Goal: Check status: Check status

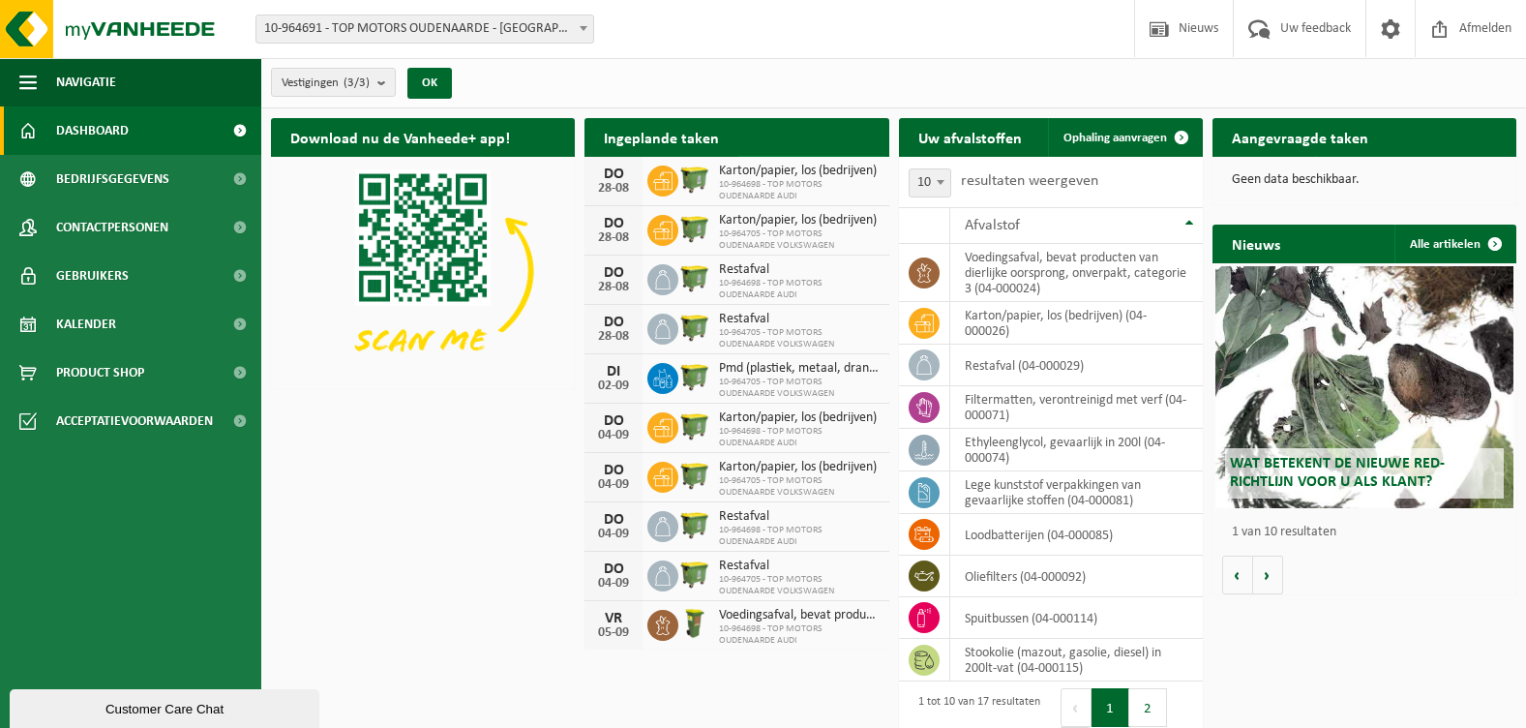
click at [834, 169] on span "Bekijk uw kalender" at bounding box center [804, 175] width 100 height 13
click at [1270, 580] on button "Volgende" at bounding box center [1268, 575] width 30 height 39
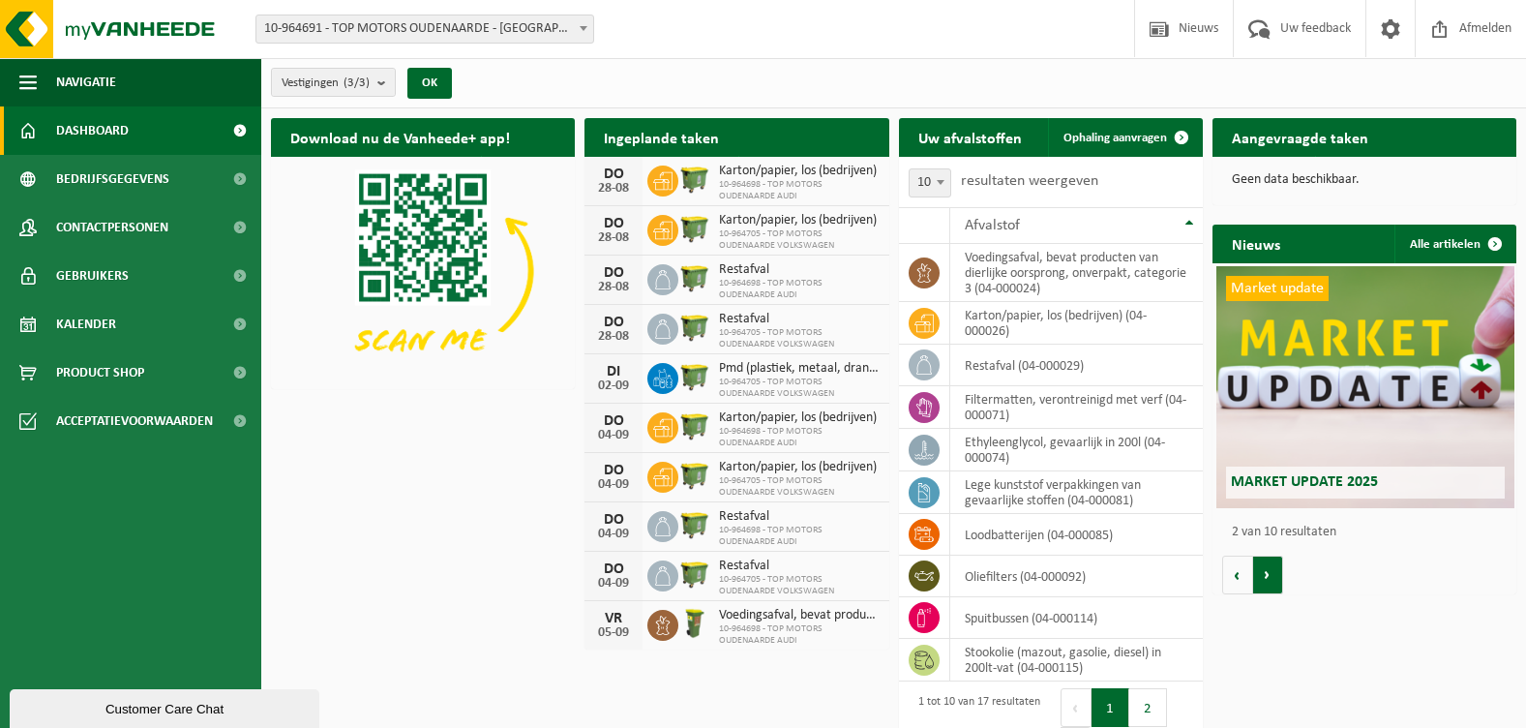
scroll to position [0, 304]
click at [1270, 580] on button "Volgende" at bounding box center [1268, 575] width 30 height 39
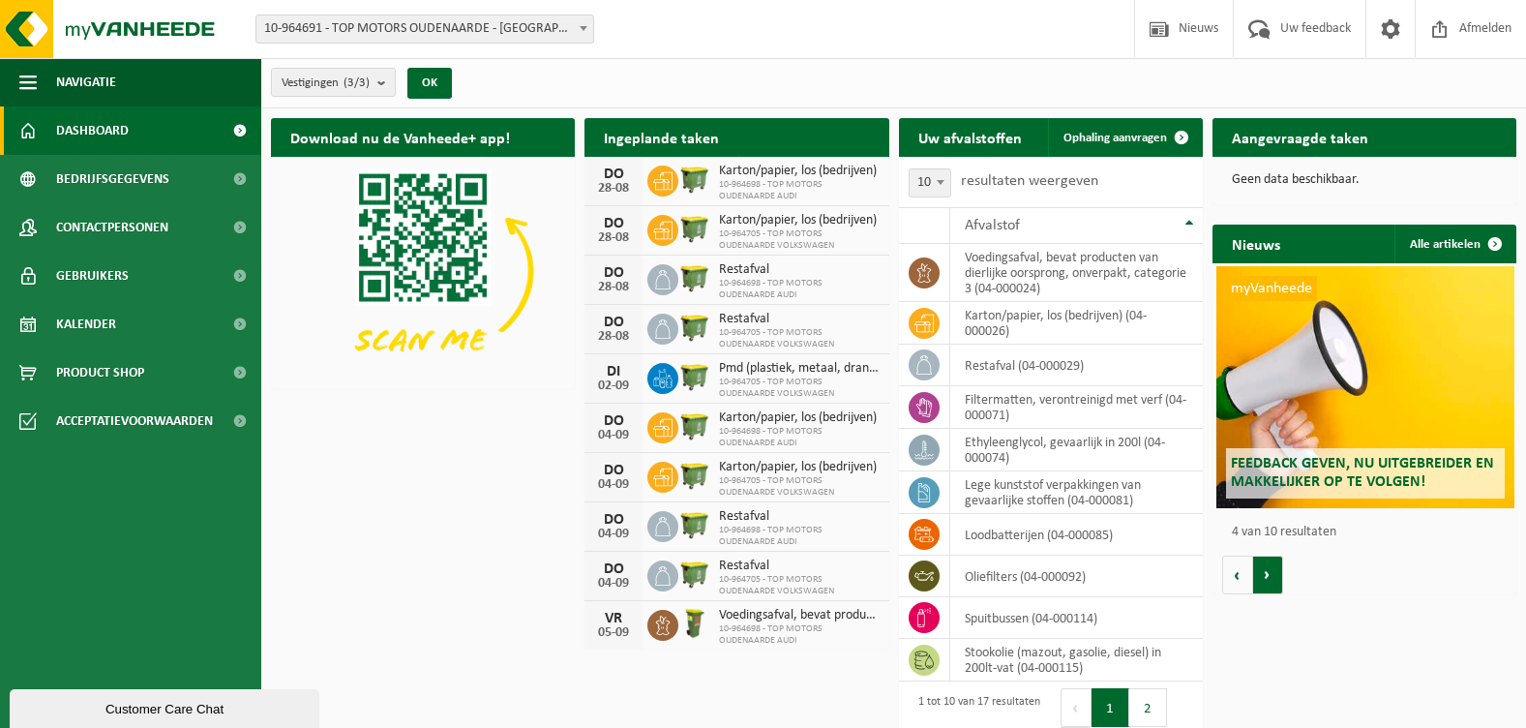
scroll to position [0, 913]
click at [1270, 580] on button "Volgende" at bounding box center [1268, 575] width 30 height 39
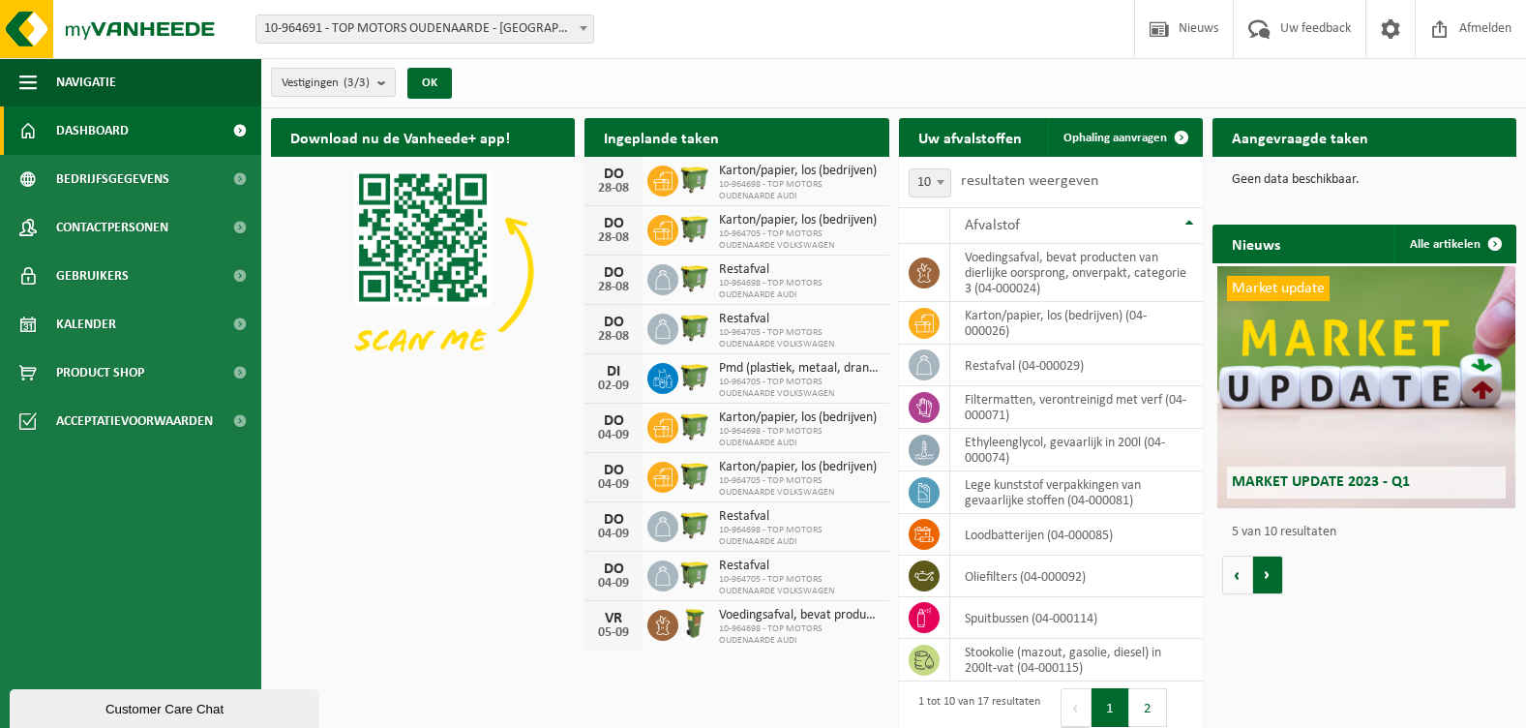
scroll to position [0, 1217]
click at [1270, 580] on button "Volgende" at bounding box center [1268, 575] width 30 height 39
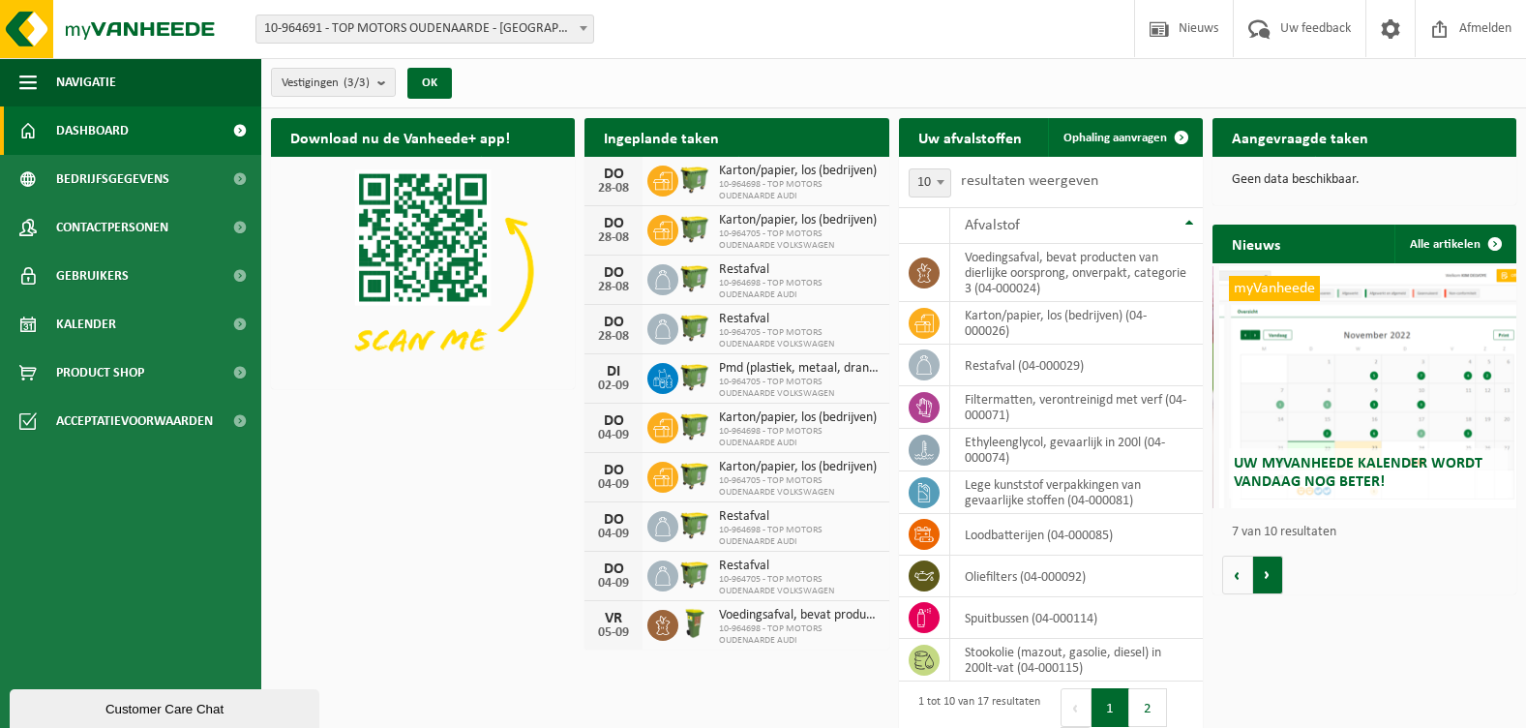
scroll to position [0, 1825]
click at [1270, 580] on button "Volgende" at bounding box center [1268, 575] width 30 height 39
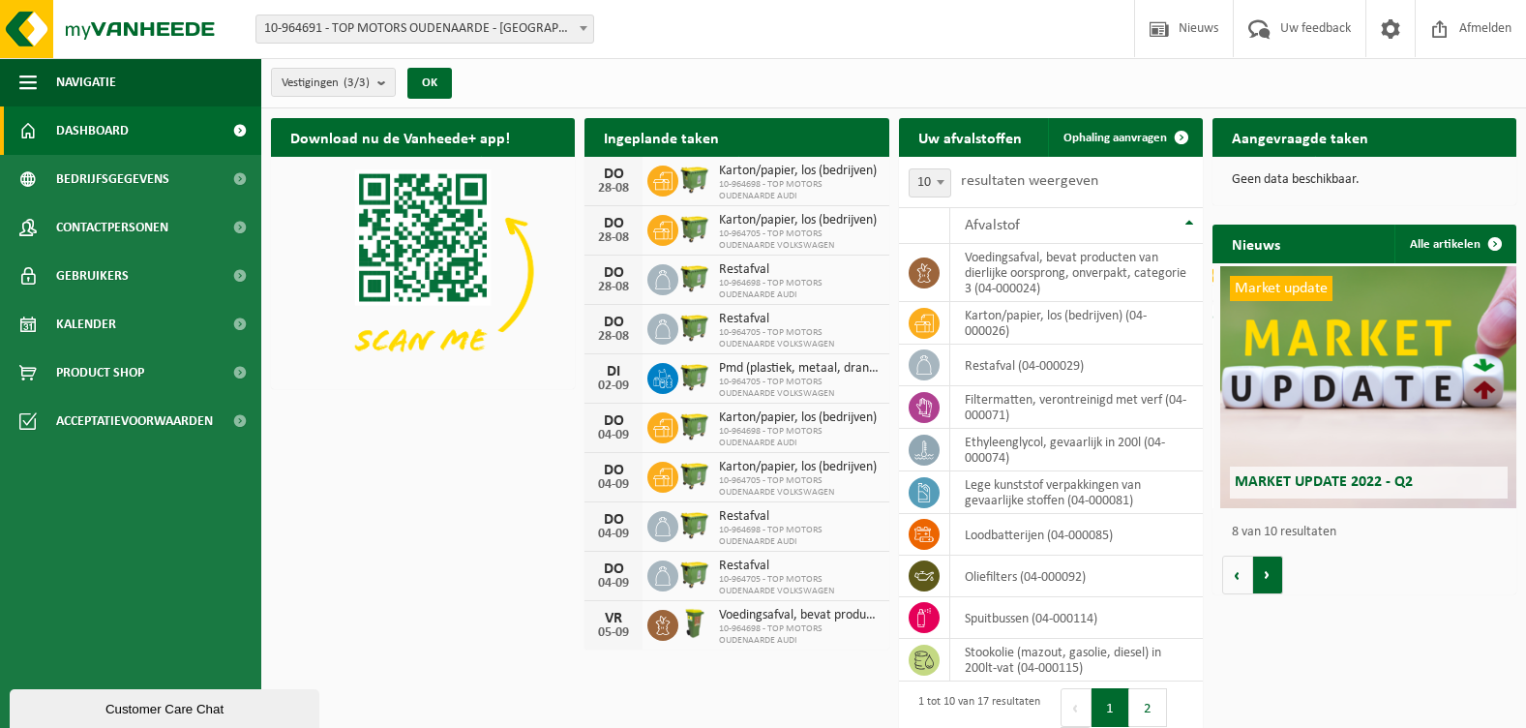
scroll to position [0, 2129]
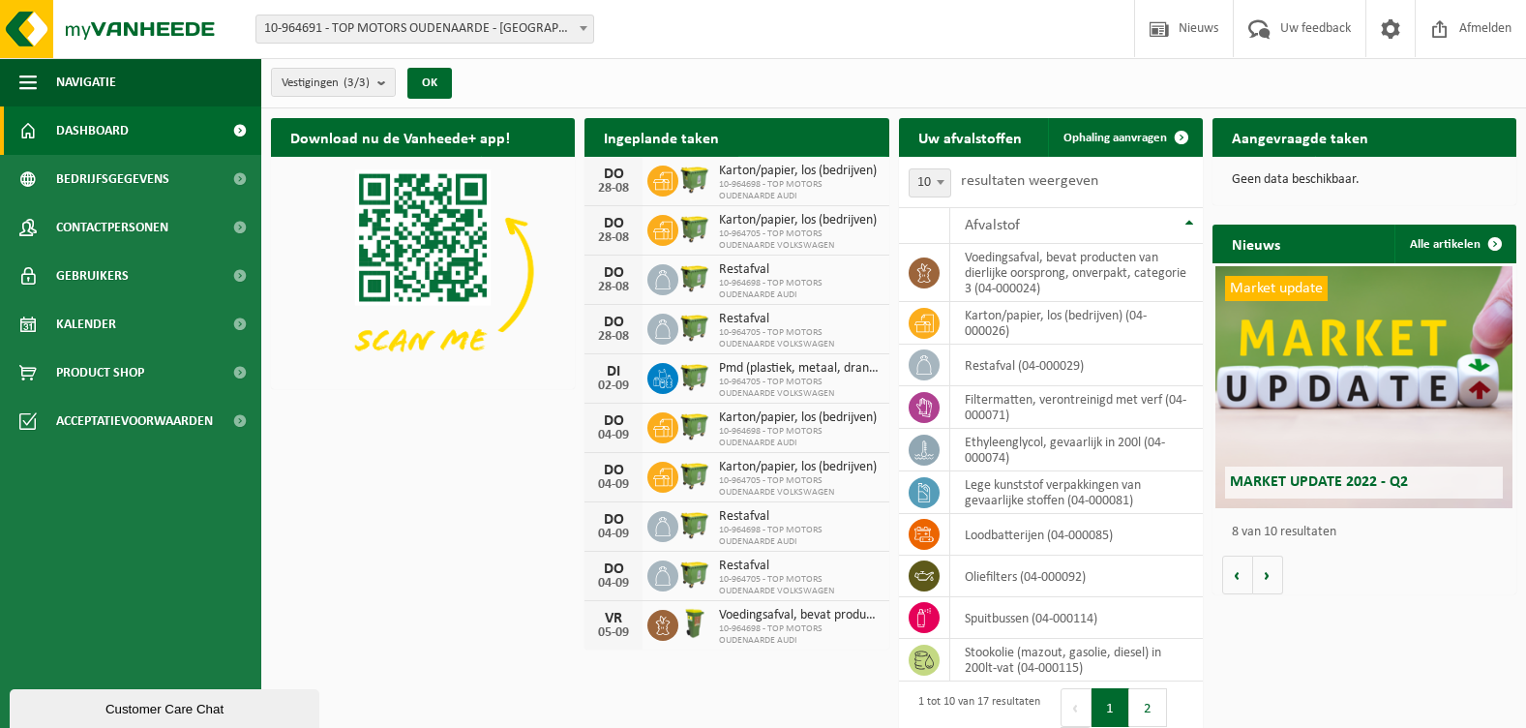
click at [811, 169] on span "Bekijk uw kalender" at bounding box center [804, 175] width 100 height 13
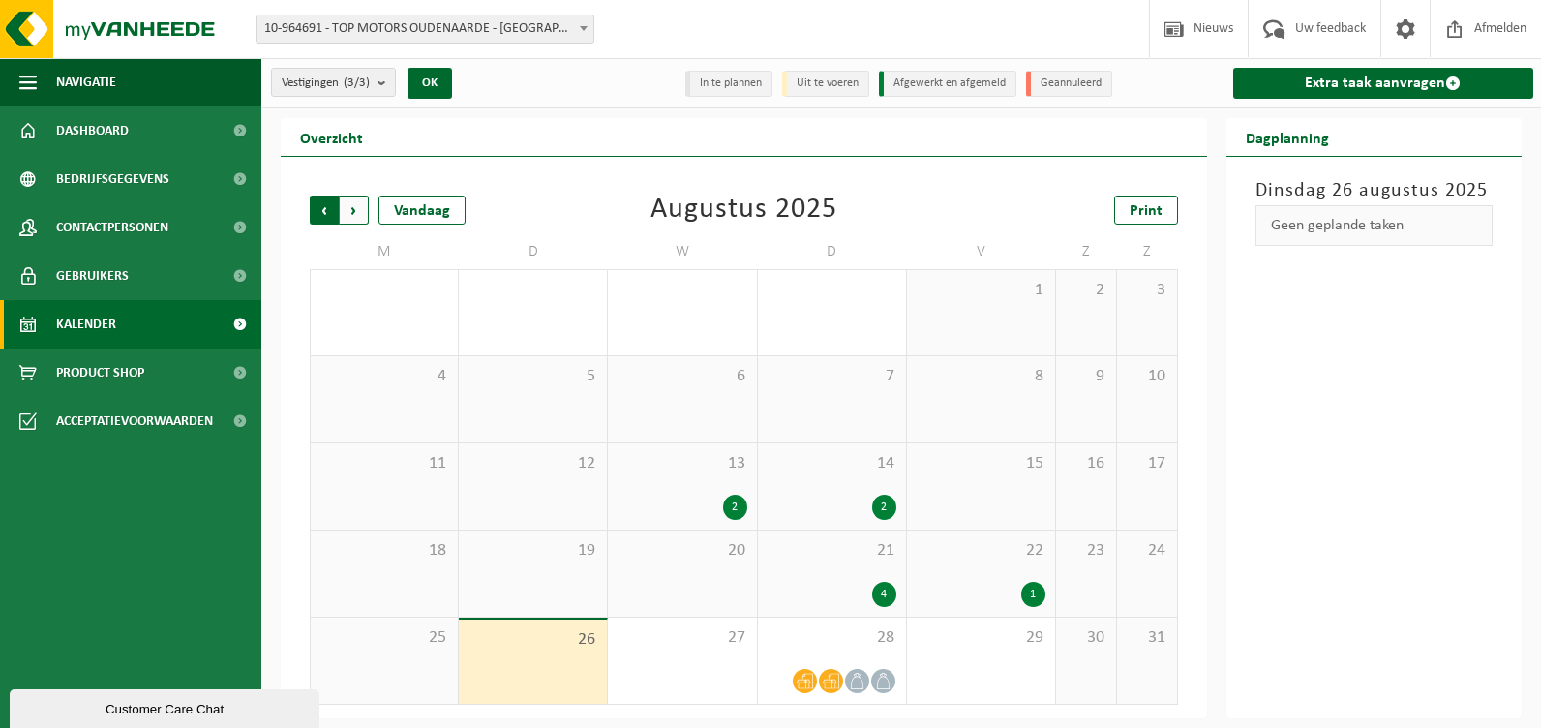
click at [352, 213] on span "Volgende" at bounding box center [354, 210] width 29 height 29
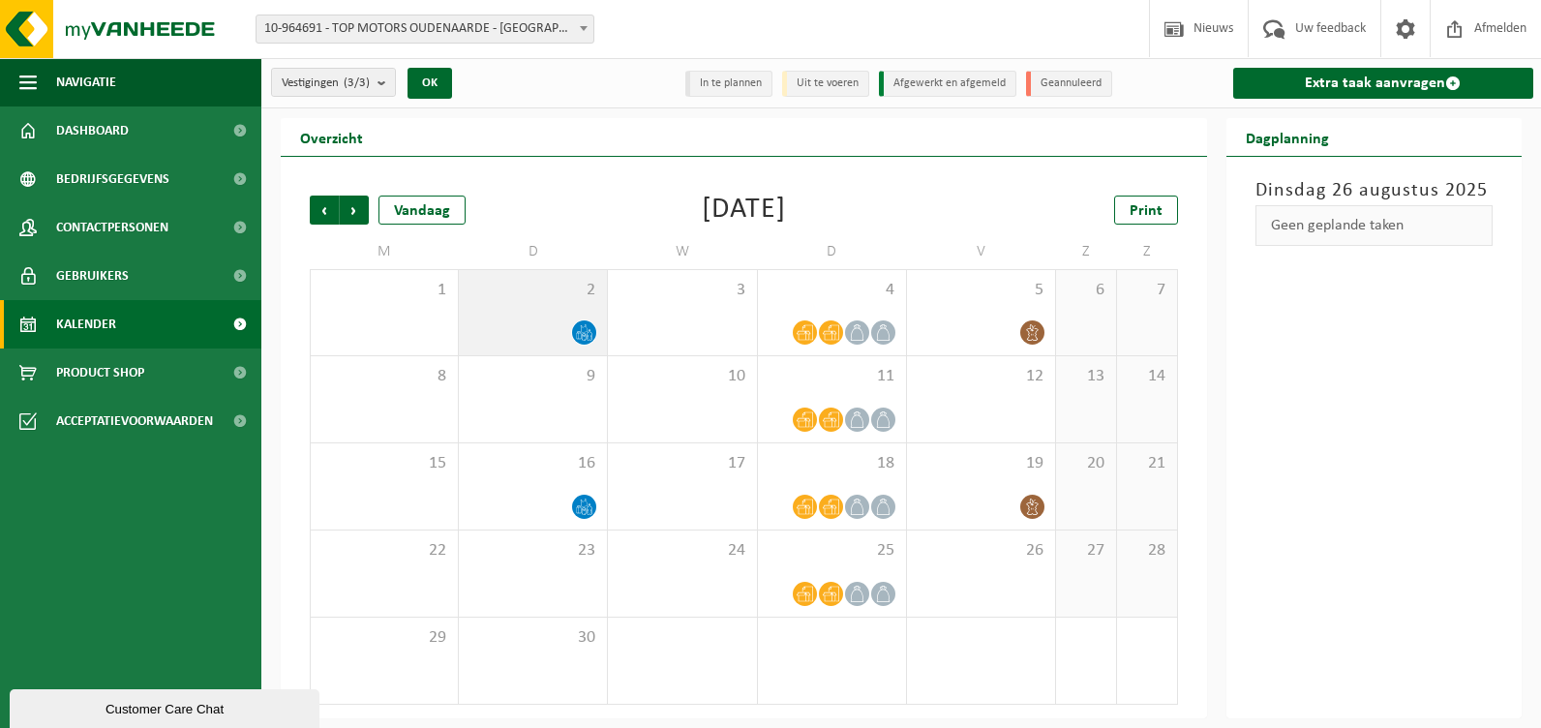
click at [586, 331] on icon at bounding box center [584, 328] width 7 height 9
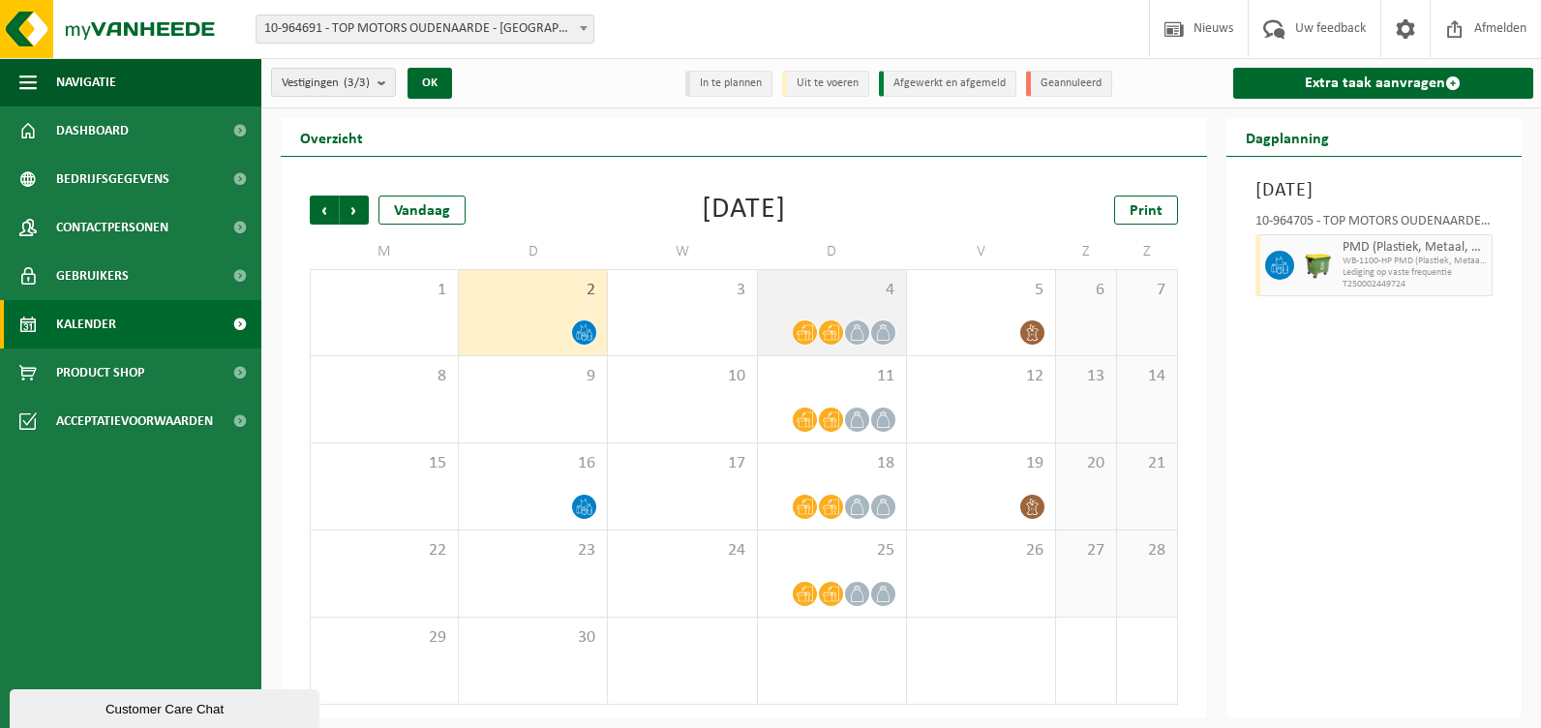
click at [800, 335] on icon at bounding box center [805, 332] width 16 height 16
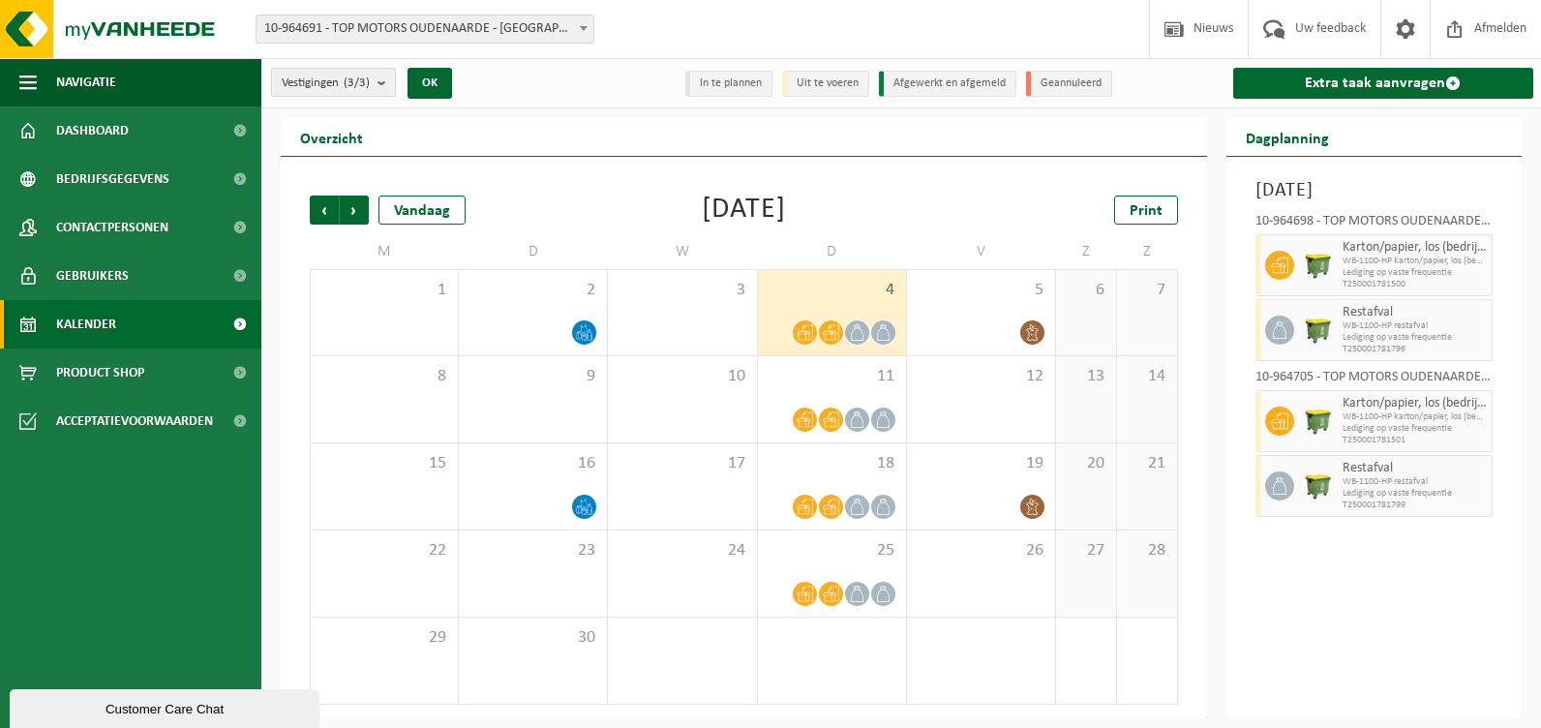
click at [835, 333] on icon at bounding box center [831, 332] width 16 height 15
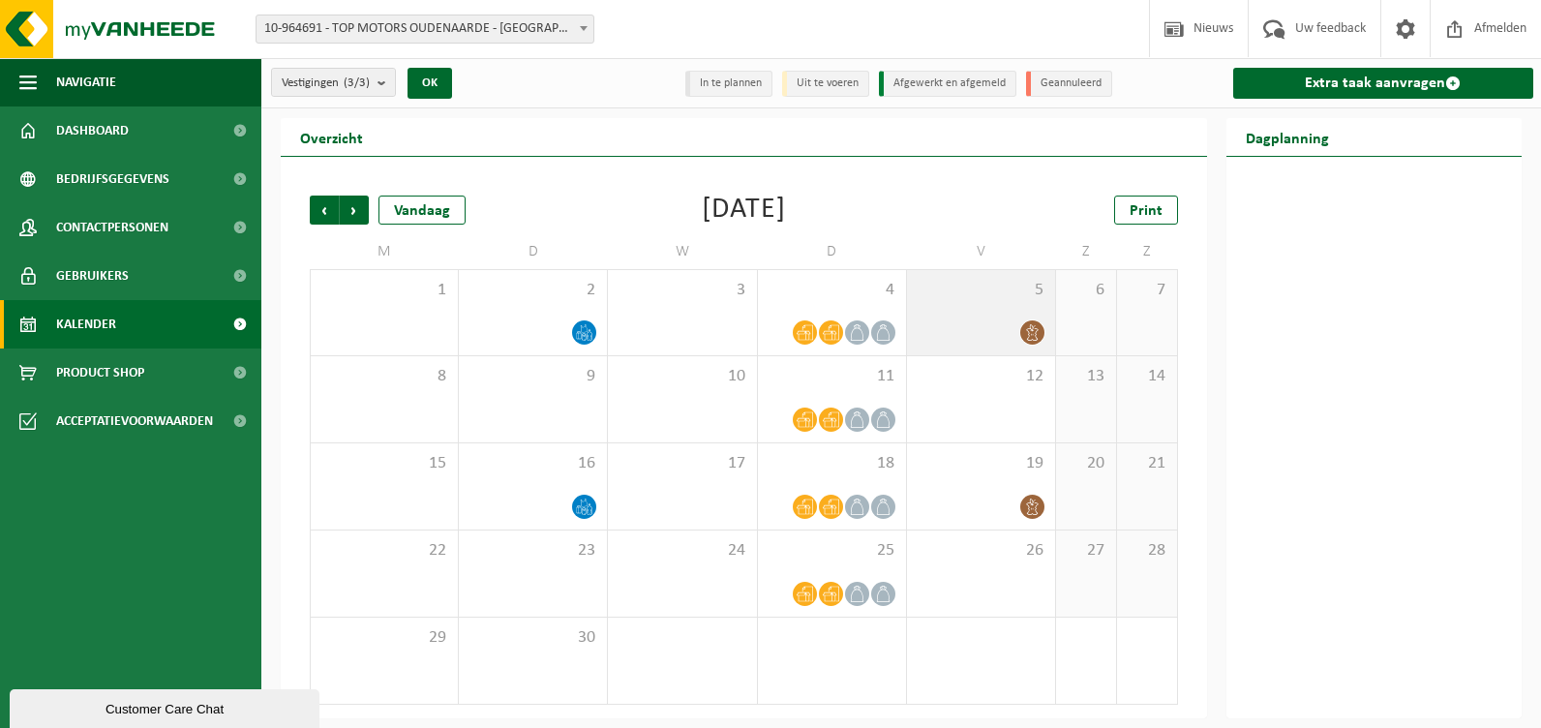
click at [1031, 336] on icon at bounding box center [1032, 332] width 16 height 16
